Goal: Transaction & Acquisition: Purchase product/service

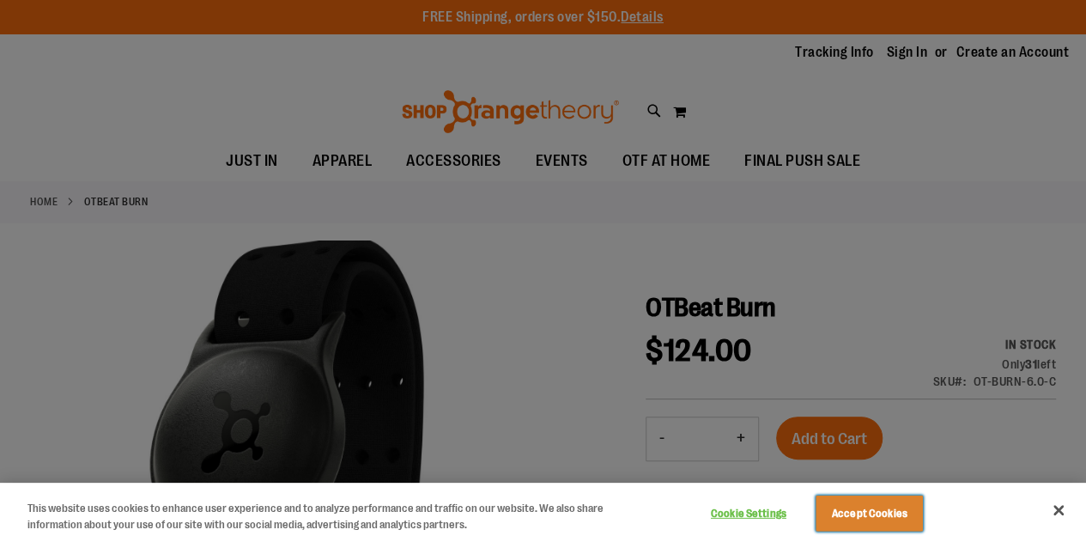
click at [896, 522] on button "Accept Cookies" at bounding box center [868, 513] width 107 height 36
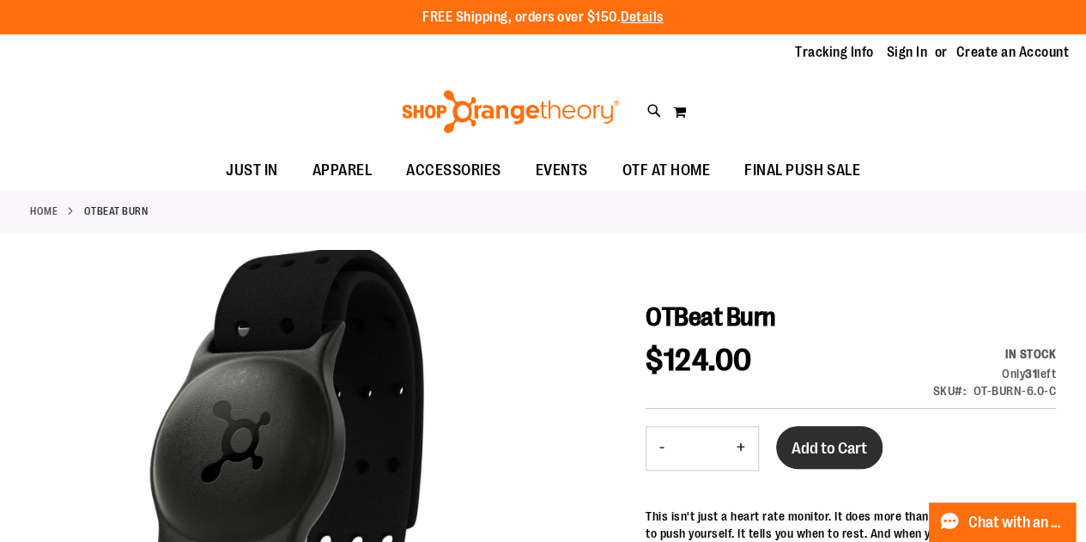
click at [841, 442] on span "Add to Cart" at bounding box center [829, 448] width 76 height 19
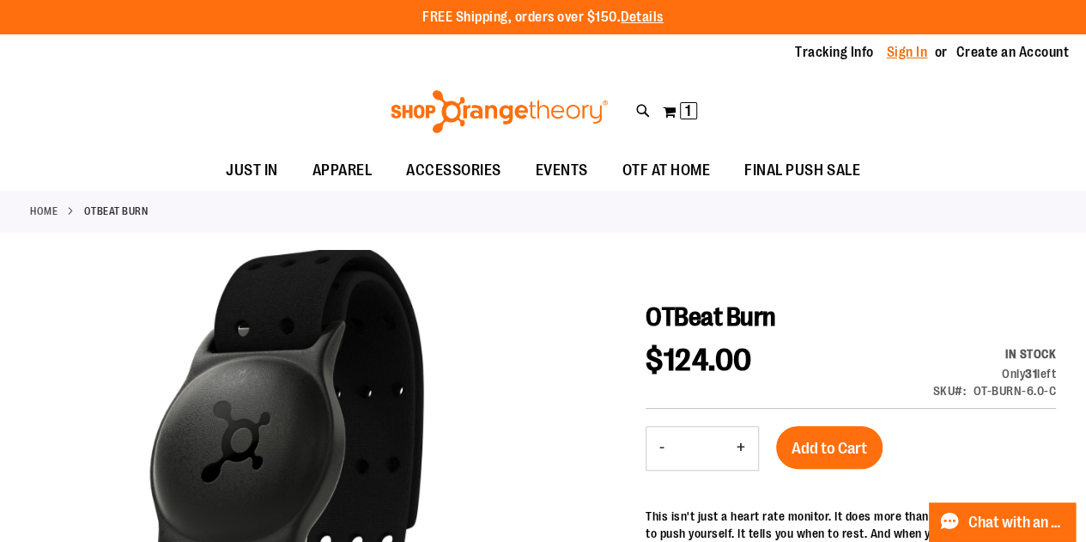
click at [918, 51] on link "Sign In" at bounding box center [907, 52] width 41 height 19
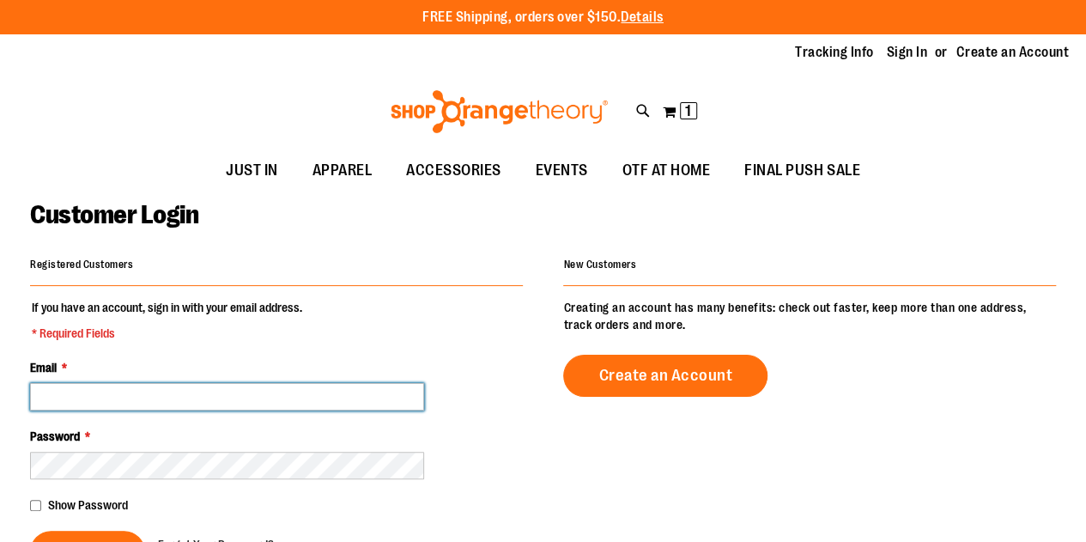
click at [215, 400] on input "Email *" at bounding box center [227, 396] width 394 height 27
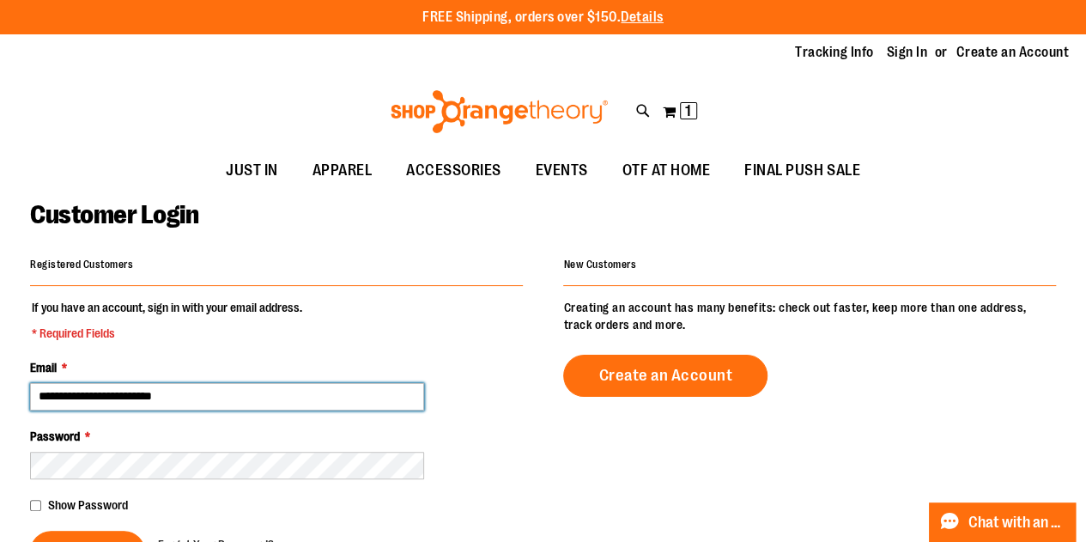
type input "**********"
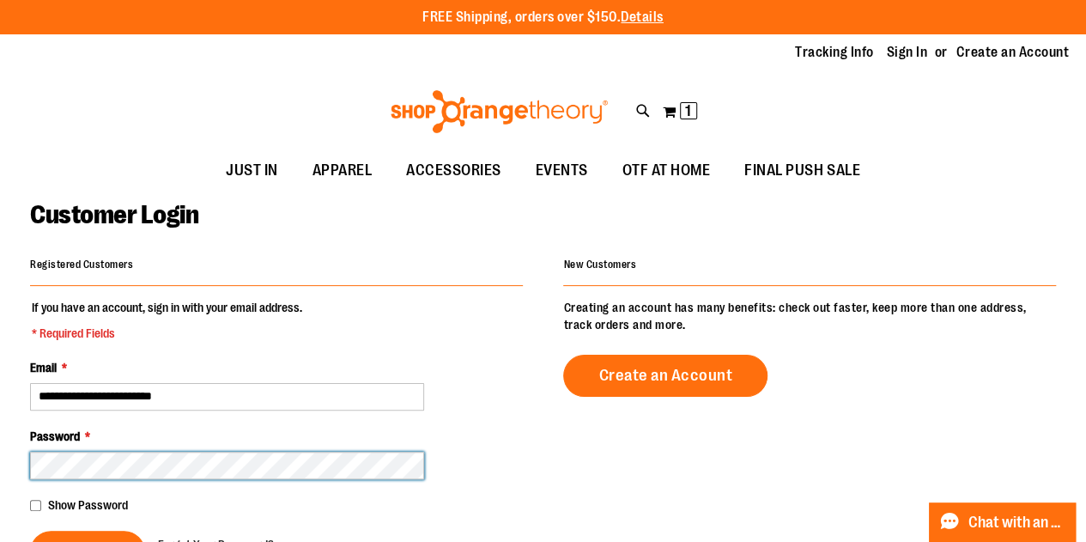
click at [30, 530] on button "Sign In" at bounding box center [87, 551] width 115 height 42
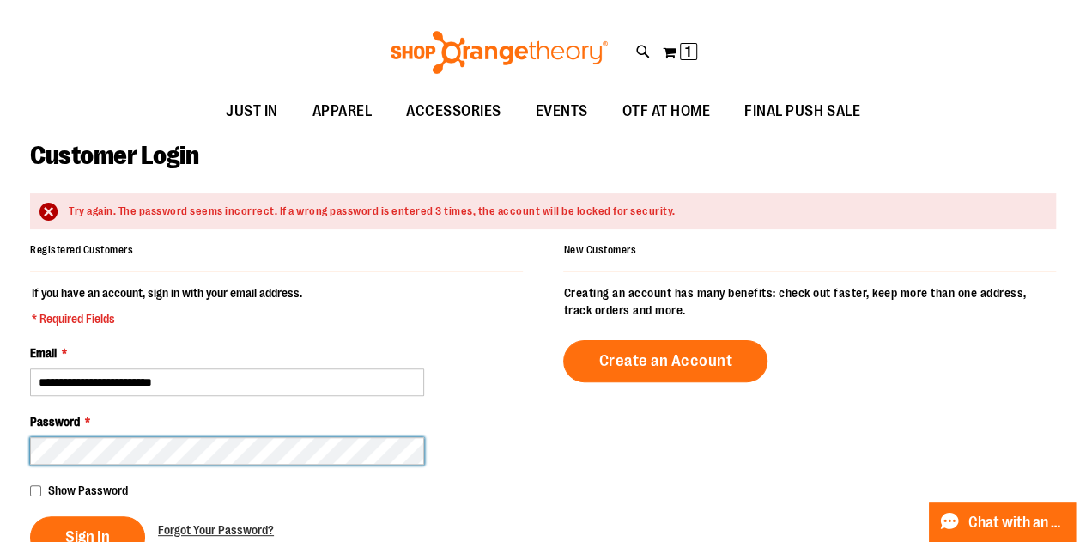
scroll to position [86, 0]
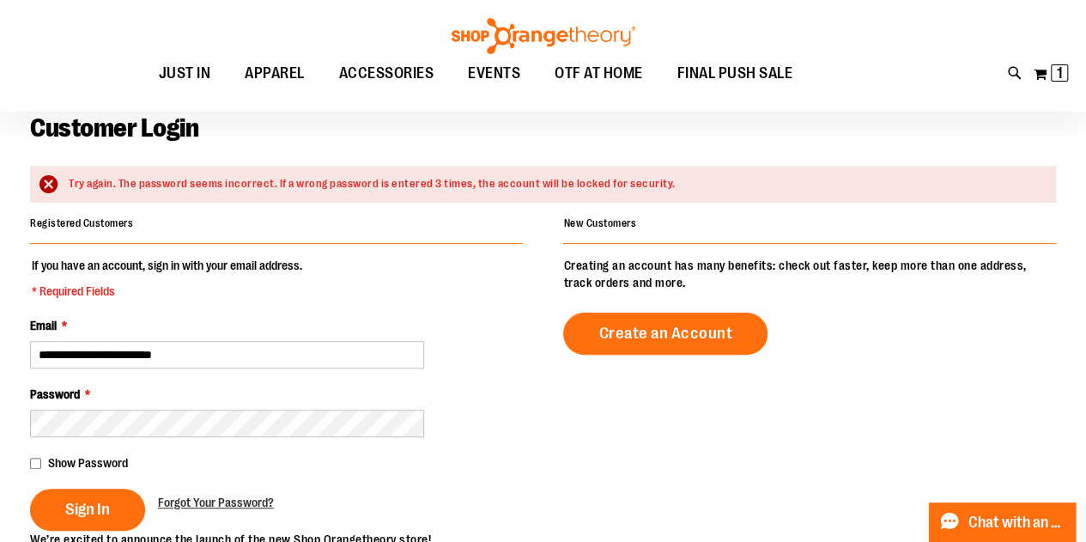
click at [71, 461] on span "Show Password" at bounding box center [88, 463] width 80 height 14
click at [73, 523] on button "Sign In" at bounding box center [87, 509] width 115 height 42
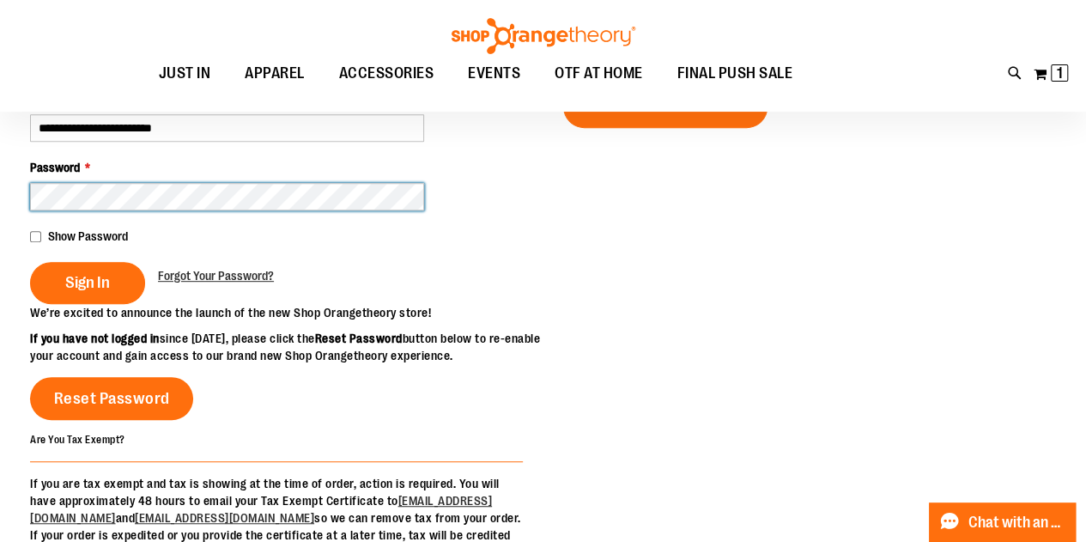
scroll to position [343, 0]
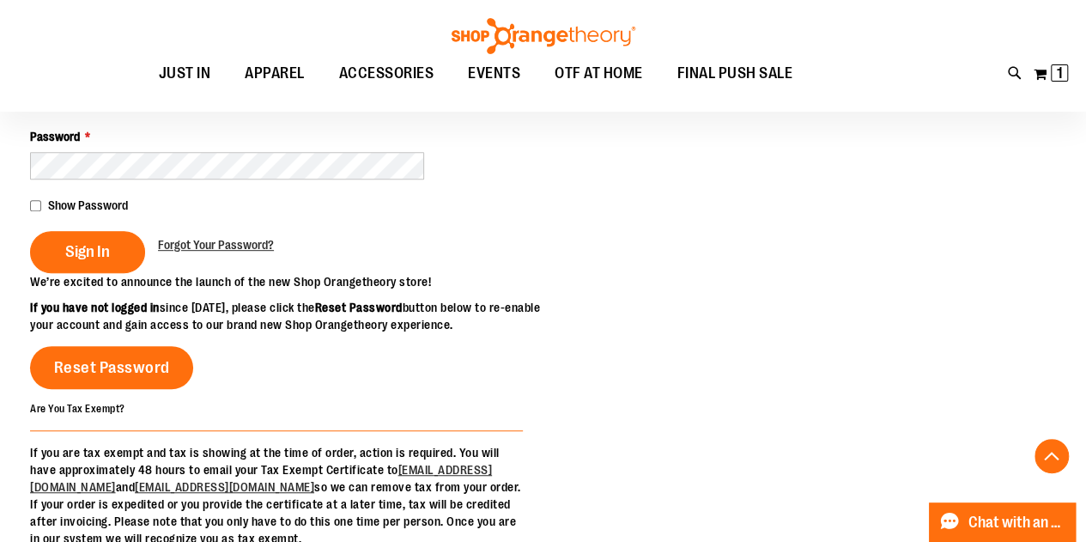
click at [45, 209] on div "Show Password" at bounding box center [276, 205] width 493 height 17
click at [88, 242] on span "Sign In" at bounding box center [87, 251] width 45 height 19
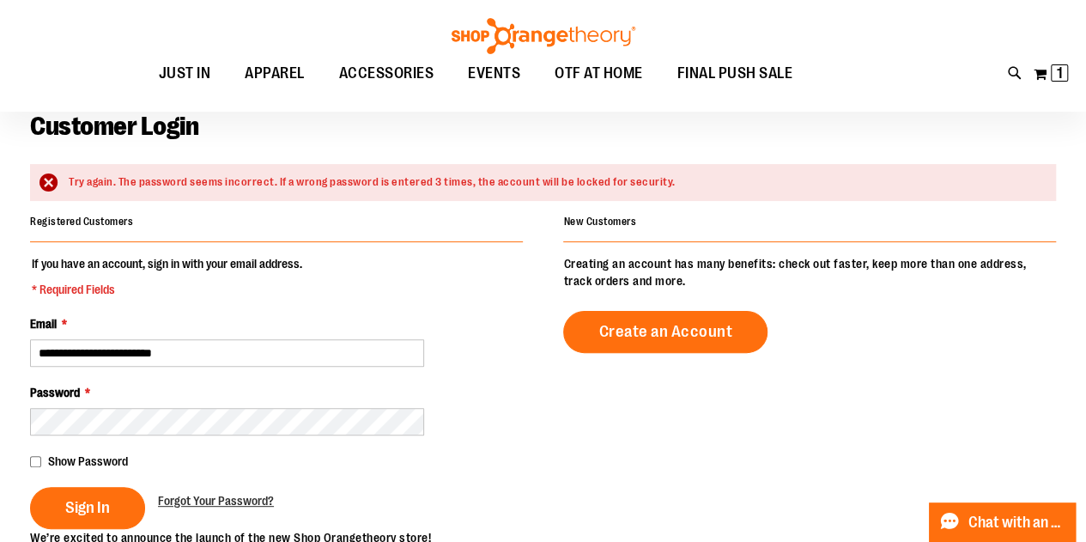
scroll to position [90, 0]
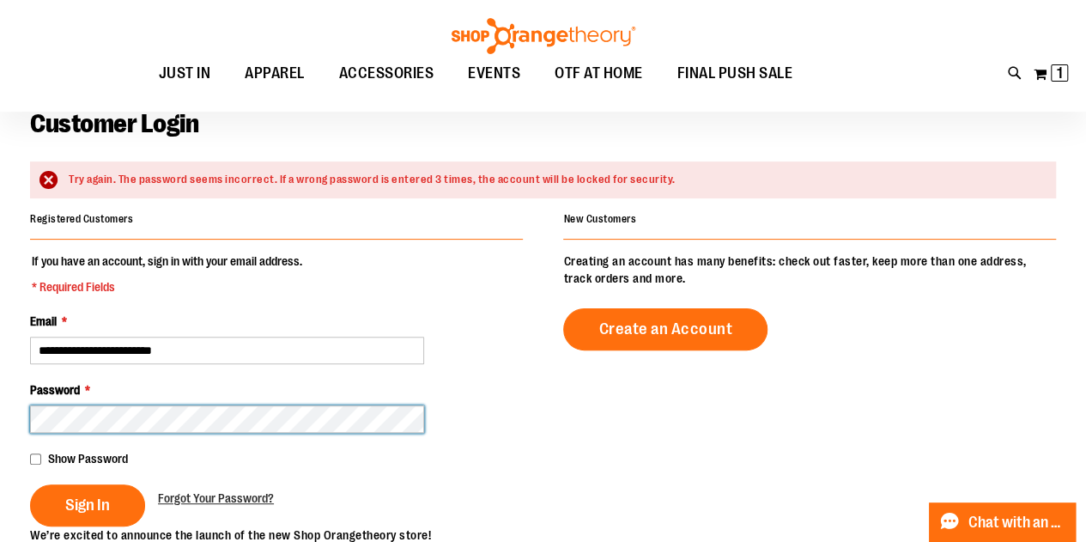
click at [30, 484] on button "Sign In" at bounding box center [87, 505] width 115 height 42
